Goal: Information Seeking & Learning: Learn about a topic

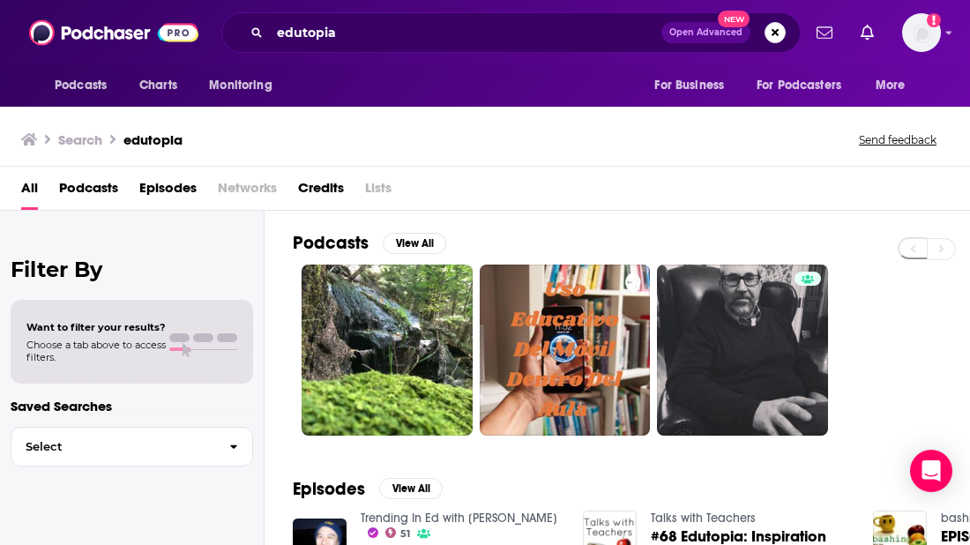
click at [779, 198] on div "All Podcasts Episodes Networks Credits Lists" at bounding box center [488, 192] width 935 height 36
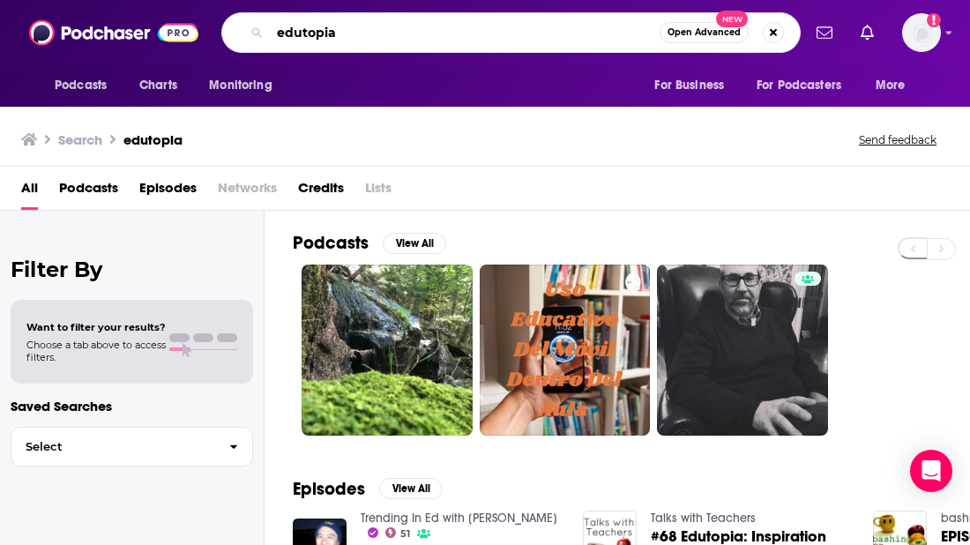
drag, startPoint x: 370, startPoint y: 28, endPoint x: 278, endPoint y: 26, distance: 92.6
click at [278, 26] on input "edutopia" at bounding box center [465, 33] width 390 height 28
type input "mindfulness exercise"
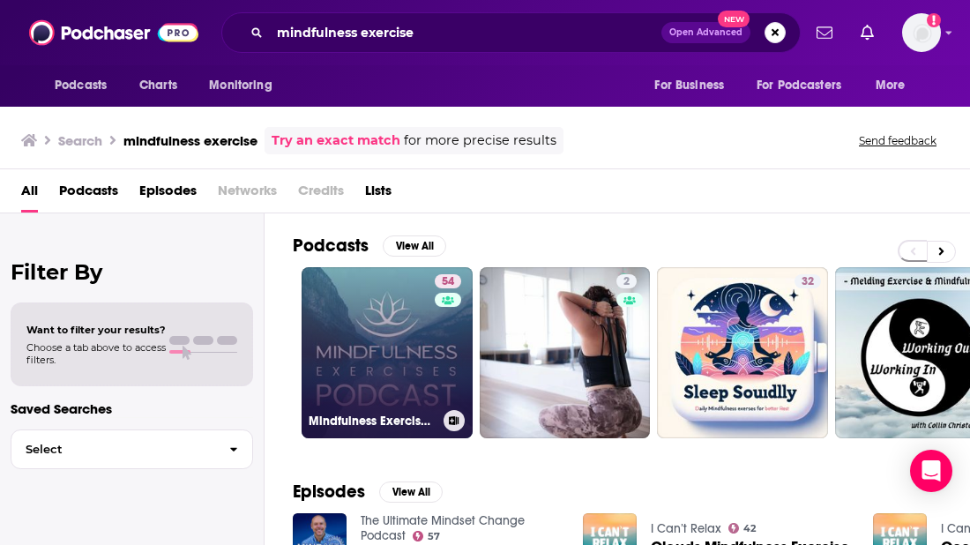
click at [381, 347] on link "54 Mindfulness Exercises, with [PERSON_NAME]" at bounding box center [387, 352] width 171 height 171
